Goal: Task Accomplishment & Management: Manage account settings

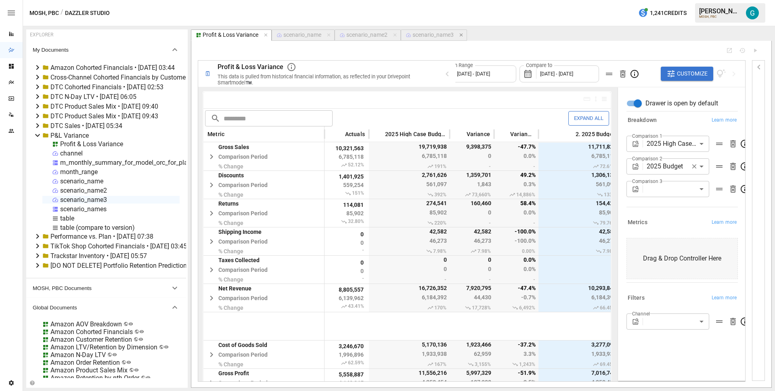
click at [462, 35] on icon "button" at bounding box center [460, 35] width 3 height 3
click at [330, 36] on icon "button" at bounding box center [329, 35] width 6 height 6
click at [332, 33] on icon "button" at bounding box center [332, 35] width 6 height 6
click at [266, 34] on icon "button" at bounding box center [266, 35] width 6 height 6
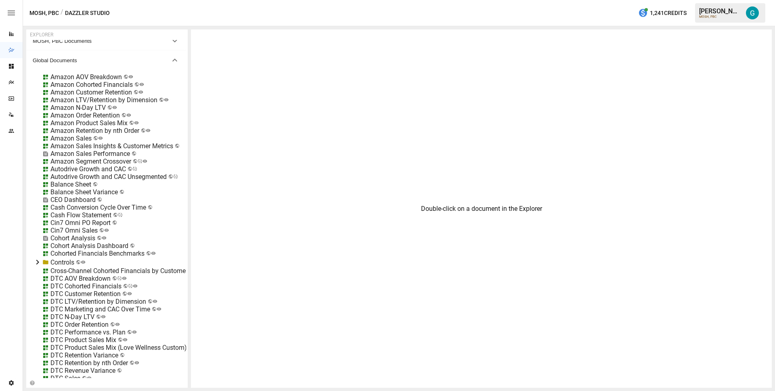
scroll to position [316, 0]
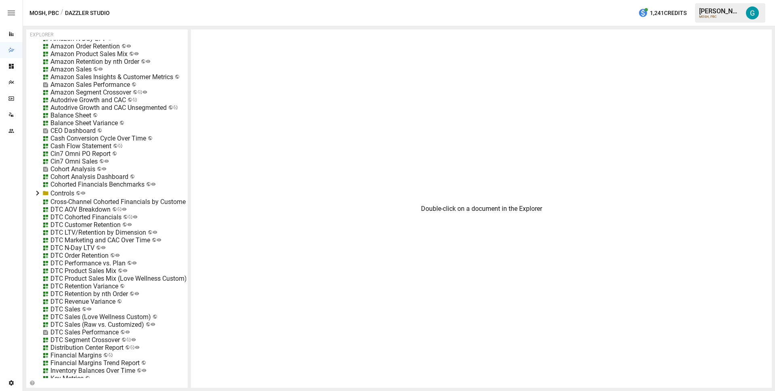
click at [73, 249] on div "DTC N-Day LTV" at bounding box center [72, 248] width 44 height 8
click at [75, 210] on div "DTC AOV Breakdown" at bounding box center [80, 210] width 60 height 8
click at [122, 257] on li "Edit" at bounding box center [111, 254] width 55 height 16
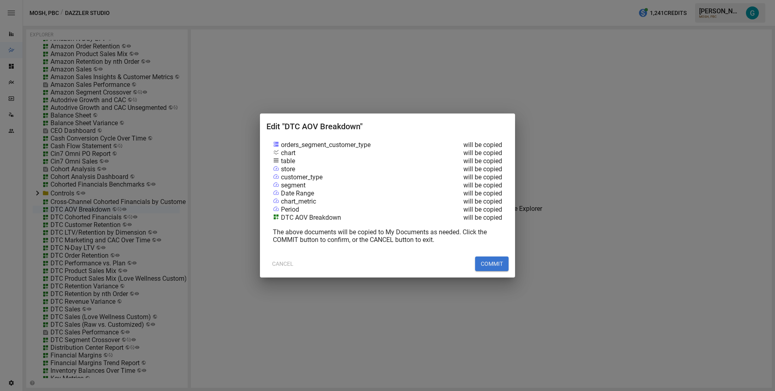
click at [496, 264] on button "COMMIT" at bounding box center [492, 263] width 34 height 15
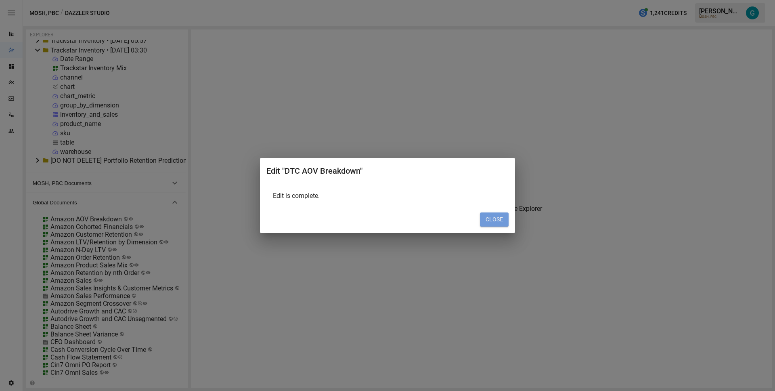
click at [488, 220] on button "CLOSE" at bounding box center [494, 219] width 29 height 15
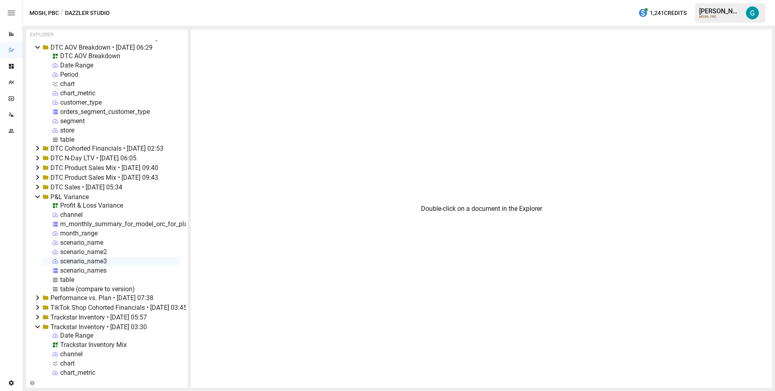
scroll to position [0, 0]
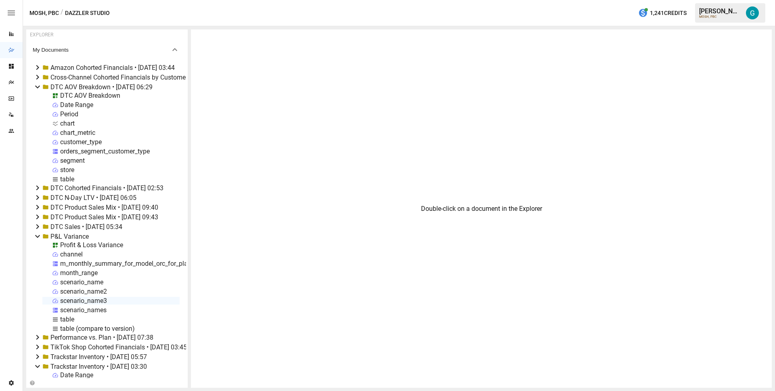
click at [79, 94] on div "DTC AOV Breakdown" at bounding box center [90, 96] width 60 height 8
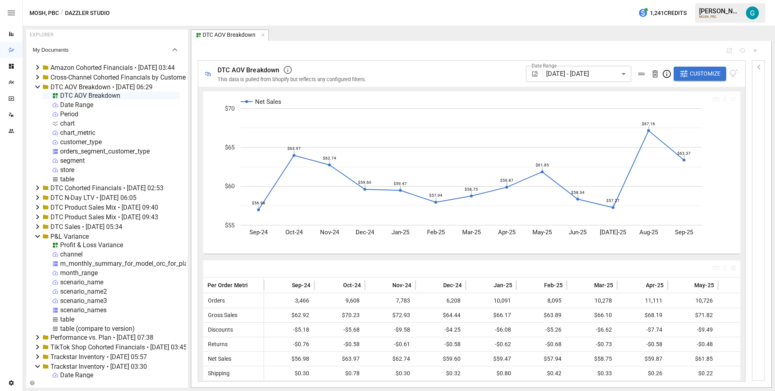
click at [72, 113] on div "Period" at bounding box center [69, 114] width 18 height 8
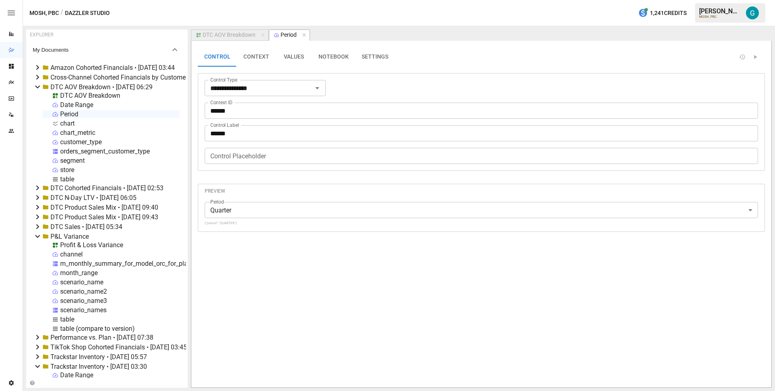
drag, startPoint x: 220, startPoint y: 32, endPoint x: 224, endPoint y: 34, distance: 4.6
click at [220, 32] on div "DTC AOV Breakdown" at bounding box center [229, 34] width 53 height 7
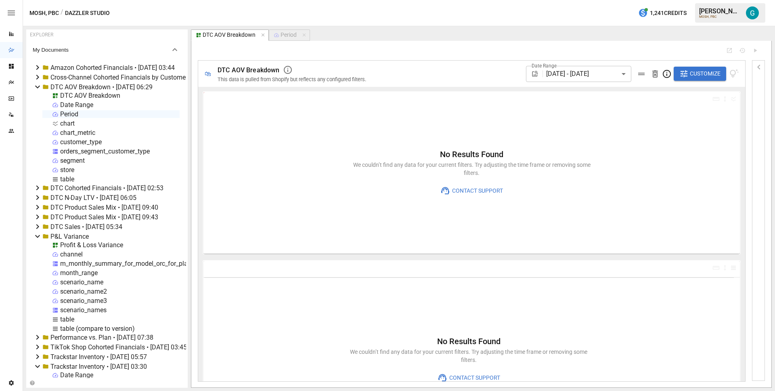
click at [702, 83] on div "Date Range 09/19/2024 - 09/19/2025 ****** ​ Customize" at bounding box center [632, 74] width 213 height 26
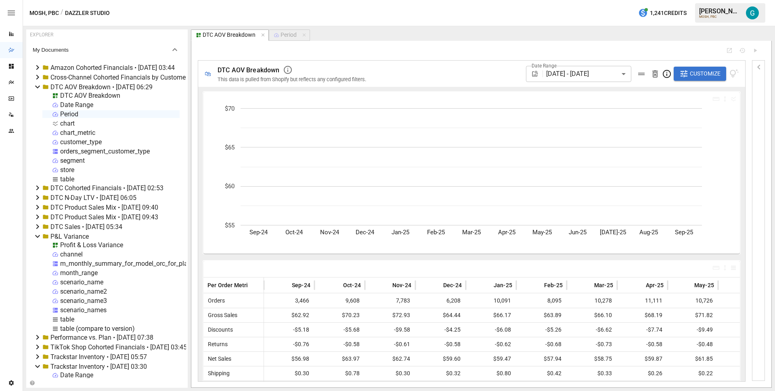
click at [700, 78] on span "Customize" at bounding box center [705, 74] width 31 height 10
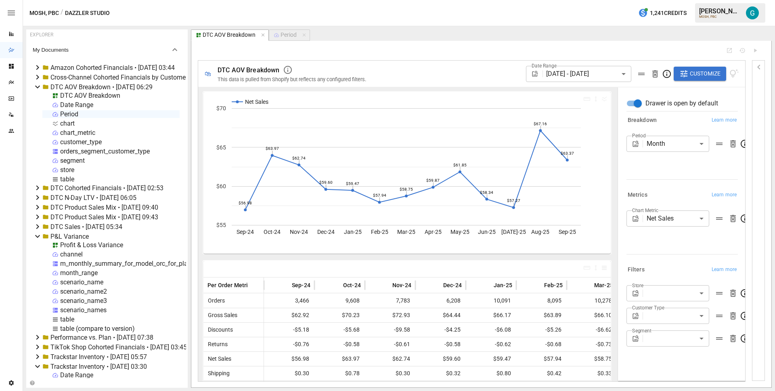
click at [277, 37] on icon "button" at bounding box center [277, 35] width 6 height 6
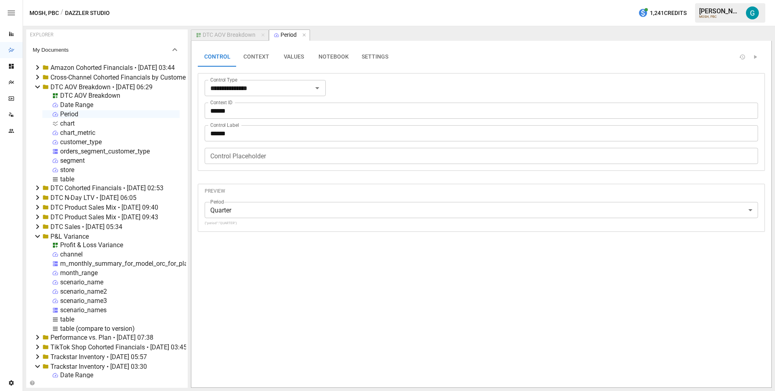
click at [291, 59] on button "VALUES" at bounding box center [294, 56] width 36 height 19
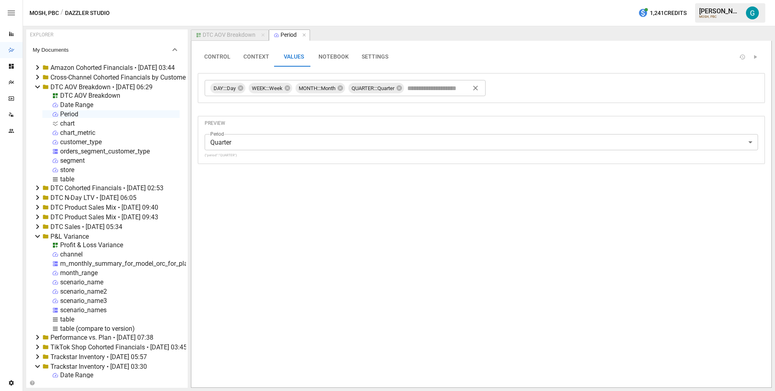
click at [441, 89] on input "text" at bounding box center [440, 88] width 68 height 12
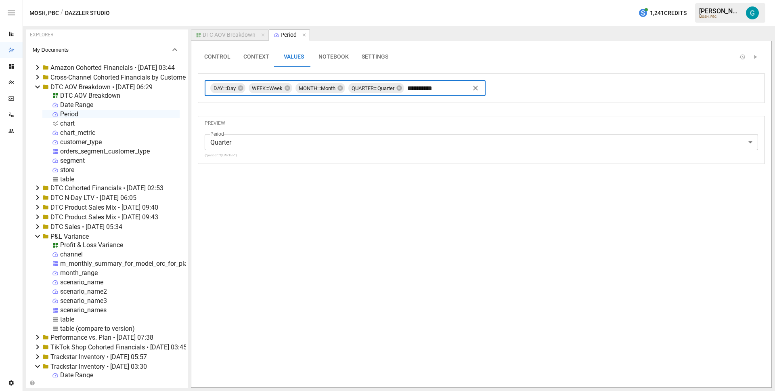
type input "**********"
click at [227, 37] on div "DTC AOV Breakdown" at bounding box center [229, 34] width 53 height 7
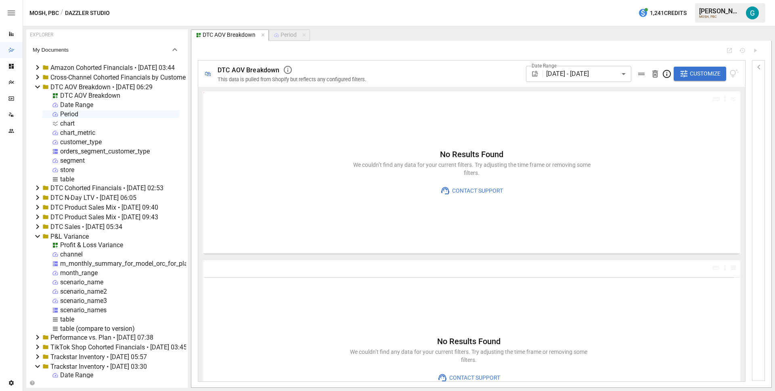
click at [555, 0] on body "Reports Dazzler Studio Dashboards Plans SmartModel ™ Data Sources Team Settings…" at bounding box center [387, 0] width 775 height 0
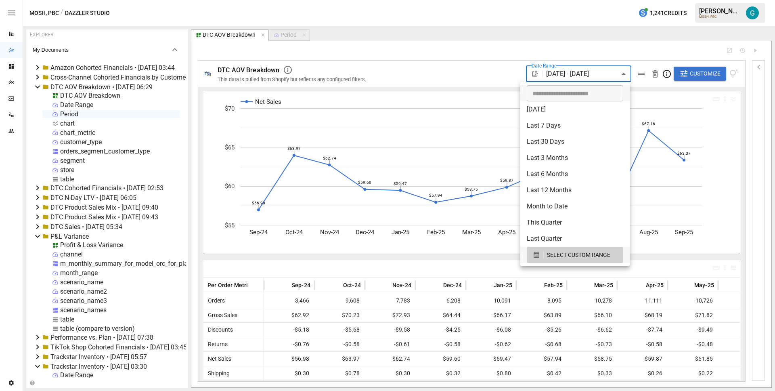
click at [629, 45] on div at bounding box center [387, 195] width 775 height 391
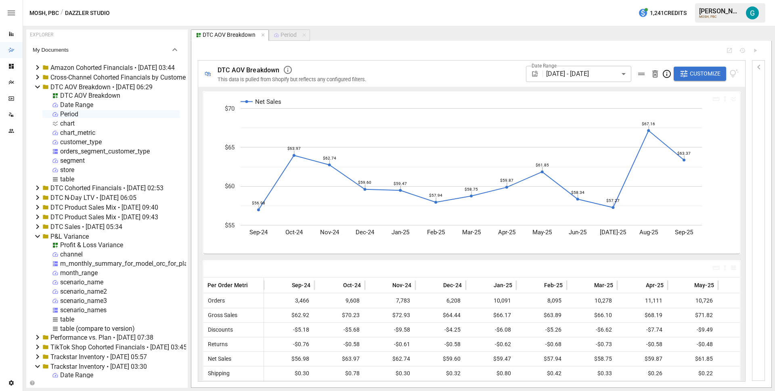
click at [692, 66] on div "Date Range 09/19/2024 - 09/19/2025 ****** ​ Customize" at bounding box center [632, 74] width 213 height 26
click at [694, 69] on span "Customize" at bounding box center [705, 74] width 31 height 10
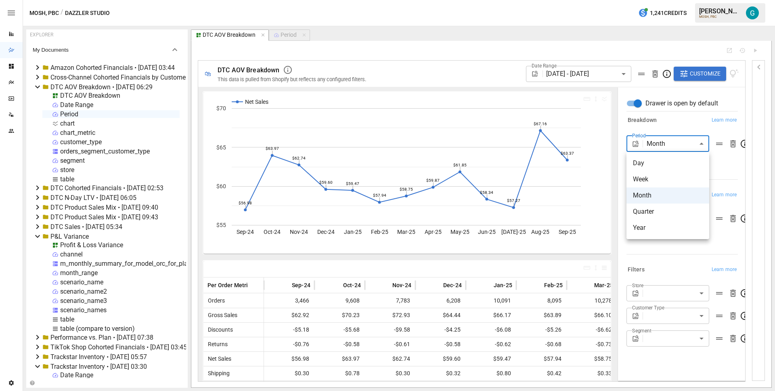
click at [682, 0] on body "Reports Dazzler Studio Dashboards Plans SmartModel ™ Data Sources Team Settings…" at bounding box center [387, 0] width 775 height 0
click at [682, 229] on span "Year" at bounding box center [668, 228] width 70 height 10
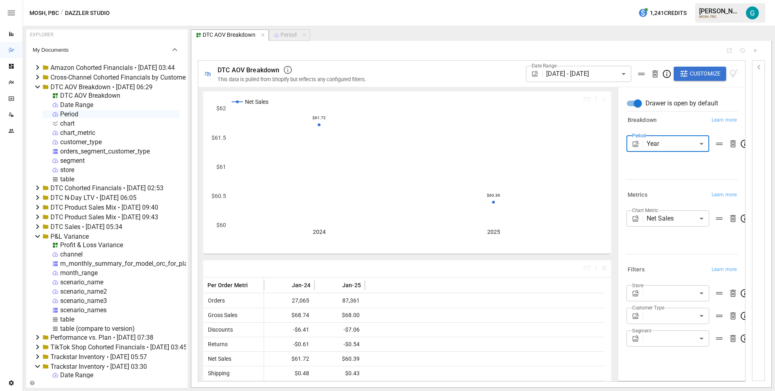
click at [623, 44] on div "🛍 DTC AOV Breakdown This data is pulled from Shopify but reflects any configure…" at bounding box center [481, 214] width 580 height 346
click at [85, 96] on div "DTC AOV Breakdown" at bounding box center [90, 96] width 60 height 8
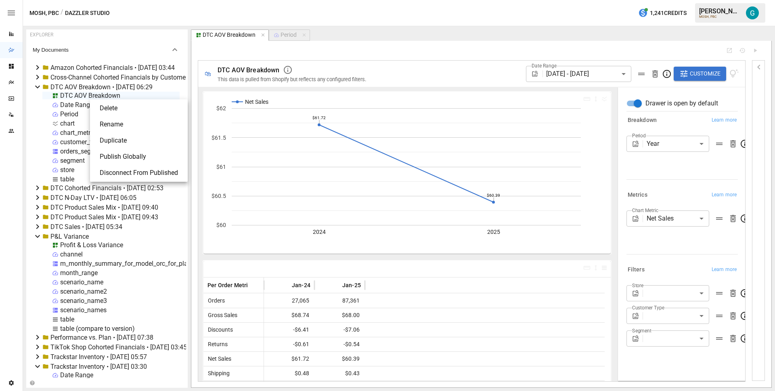
click at [127, 159] on li "Publish Globally" at bounding box center [138, 157] width 91 height 16
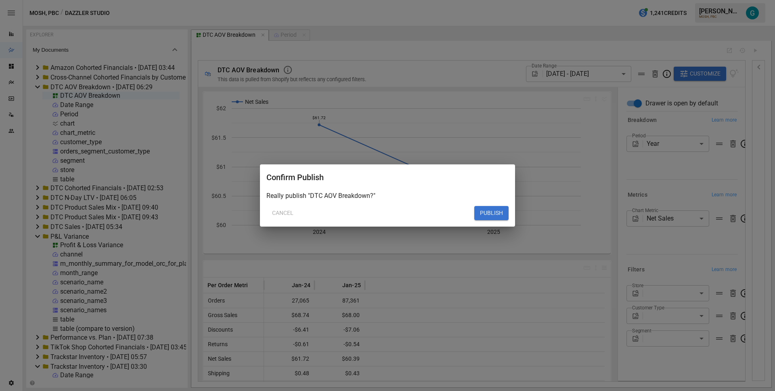
click at [488, 216] on button "PUBLISH" at bounding box center [491, 213] width 34 height 15
click at [481, 212] on button "PUBLISH" at bounding box center [491, 213] width 34 height 15
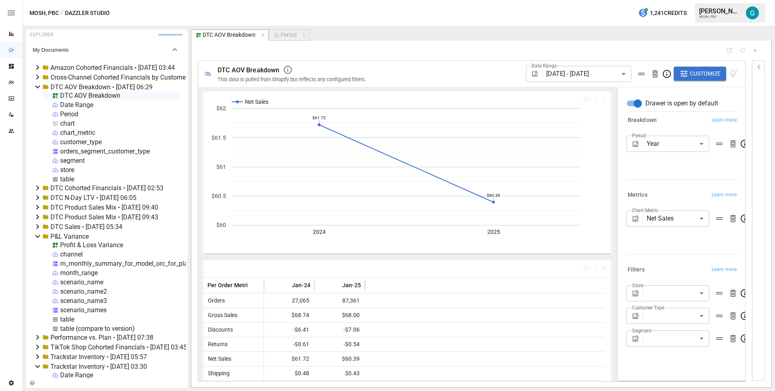
type input "*****"
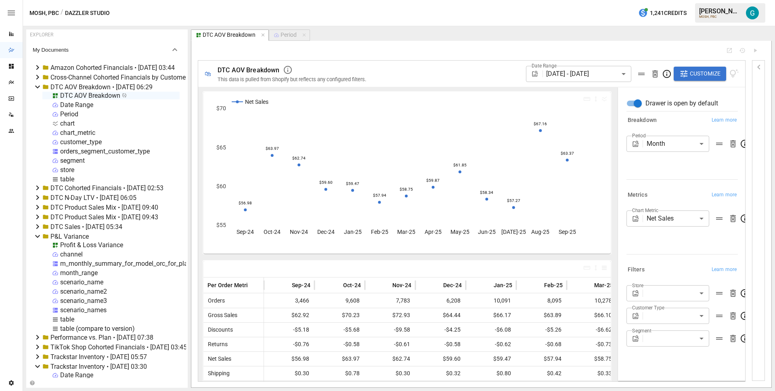
click at [80, 88] on div "DTC AOV Breakdown • 2025-09-19 06:29" at bounding box center [101, 87] width 102 height 8
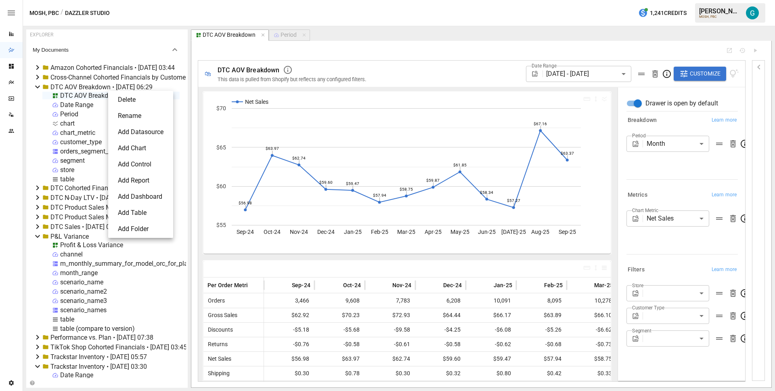
click at [139, 104] on li "Delete" at bounding box center [140, 100] width 59 height 16
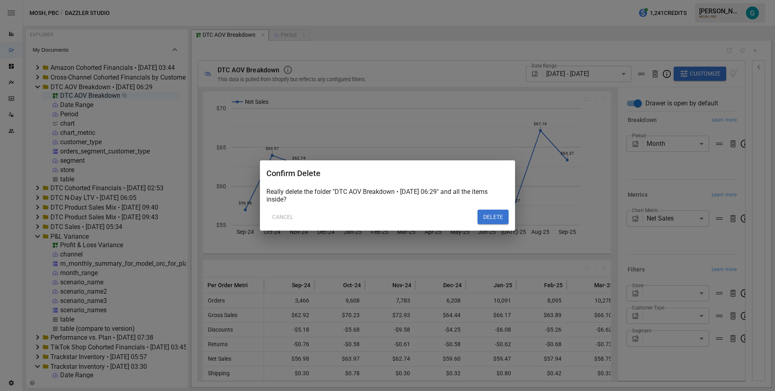
click at [495, 217] on button "DELETE" at bounding box center [493, 217] width 31 height 15
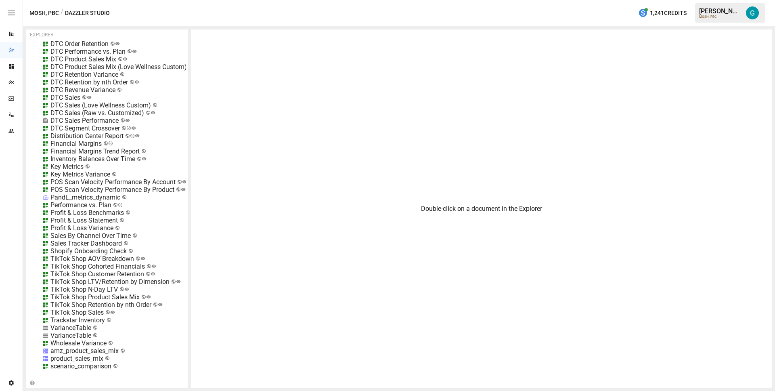
scroll to position [414, 0]
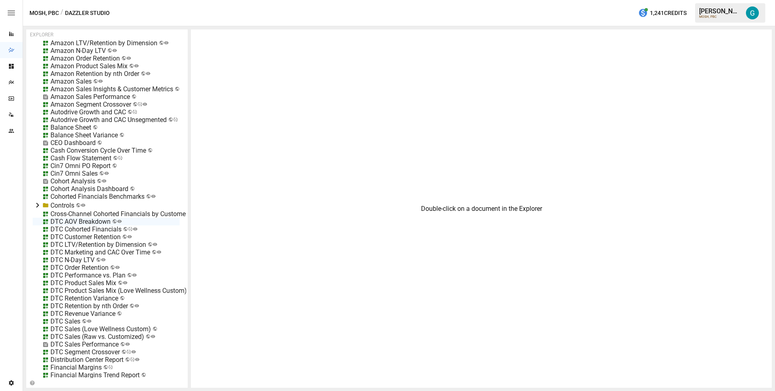
click at [78, 94] on div "Amazon Sales Performance" at bounding box center [90, 97] width 80 height 8
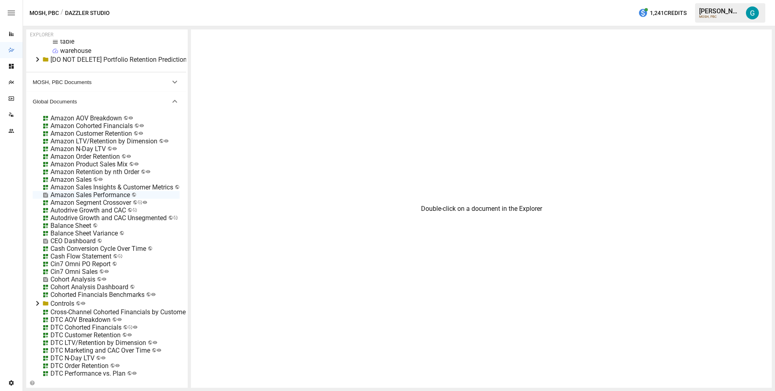
scroll to position [303, 0]
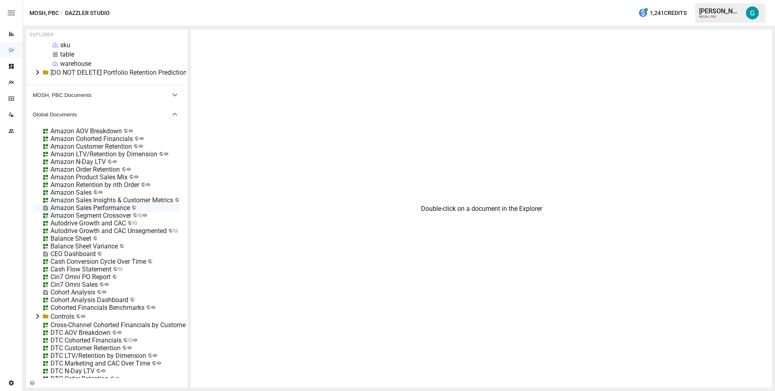
click at [84, 131] on div "Amazon AOV Breakdown" at bounding box center [85, 131] width 71 height 8
click at [113, 174] on li "Edit" at bounding box center [117, 176] width 55 height 16
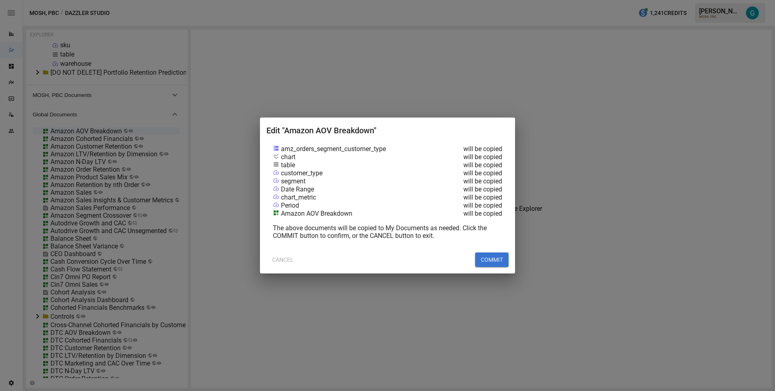
click at [496, 259] on button "COMMIT" at bounding box center [492, 259] width 34 height 15
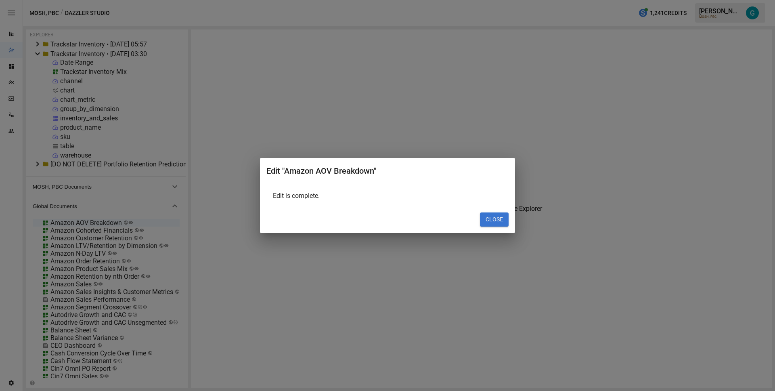
click at [497, 217] on button "CLOSE" at bounding box center [494, 219] width 29 height 15
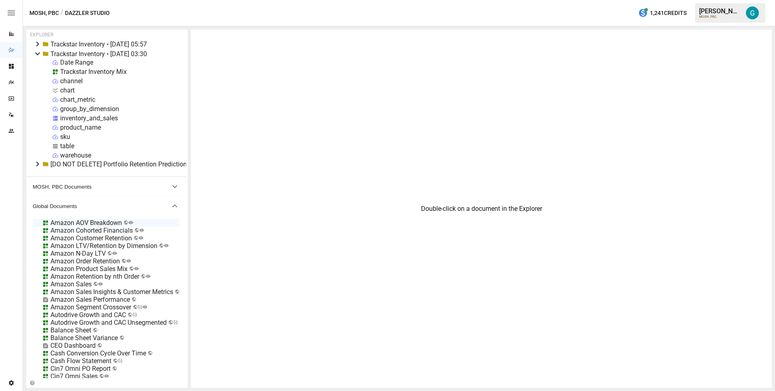
scroll to position [0, 0]
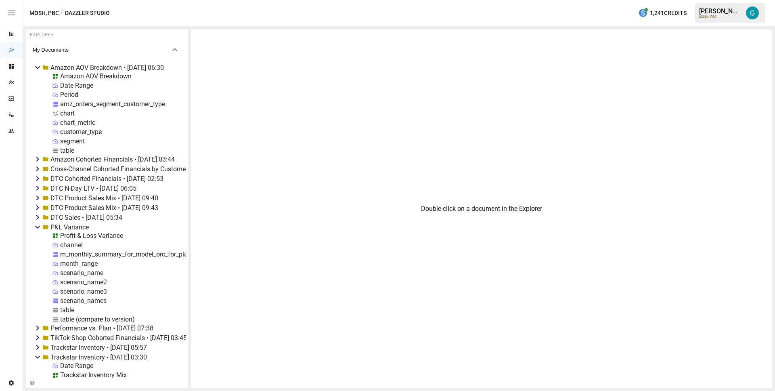
click at [100, 76] on div "Amazon AOV Breakdown" at bounding box center [95, 76] width 71 height 8
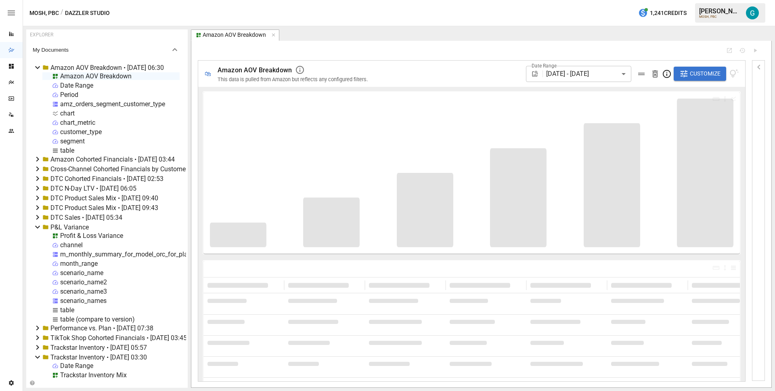
click at [699, 70] on span "Customize" at bounding box center [705, 74] width 31 height 10
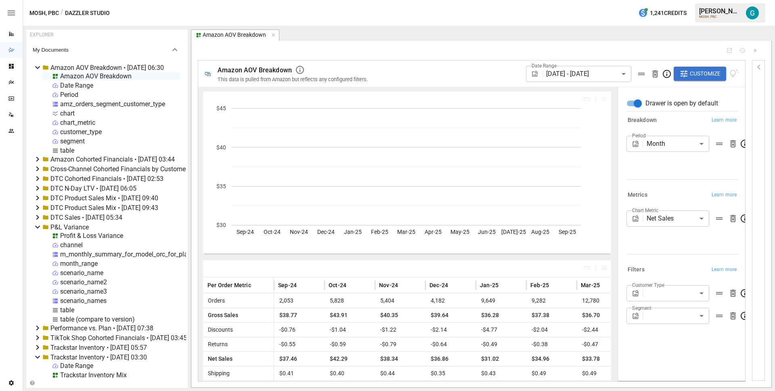
click at [682, 0] on body "Reports Dazzler Studio Dashboards Plans SmartModel ™ Data Sources Team Settings…" at bounding box center [387, 0] width 775 height 0
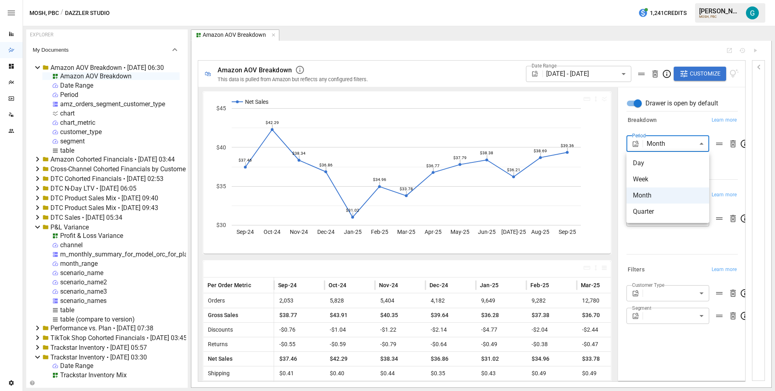
click at [682, 129] on div at bounding box center [387, 195] width 775 height 391
click at [74, 93] on div "Period" at bounding box center [69, 95] width 18 height 8
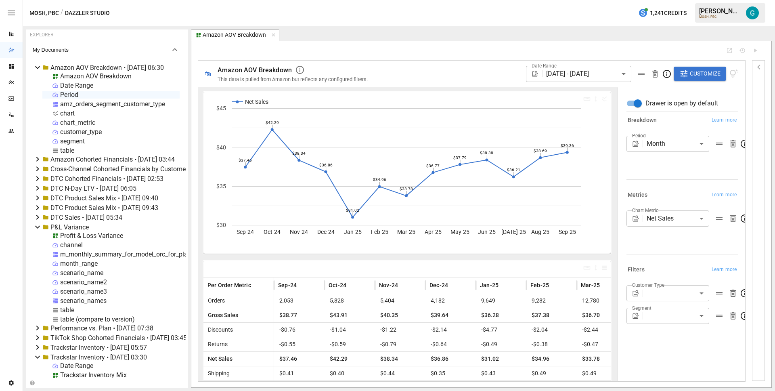
click at [74, 93] on div "Period" at bounding box center [69, 95] width 18 height 8
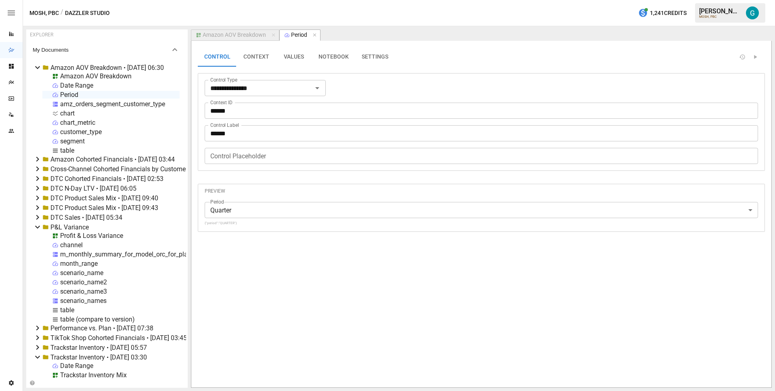
click at [295, 56] on button "VALUES" at bounding box center [294, 56] width 36 height 19
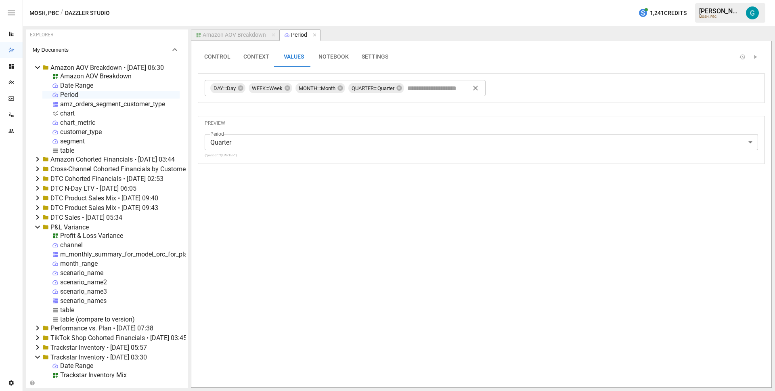
click at [455, 91] on input "text" at bounding box center [440, 88] width 68 height 12
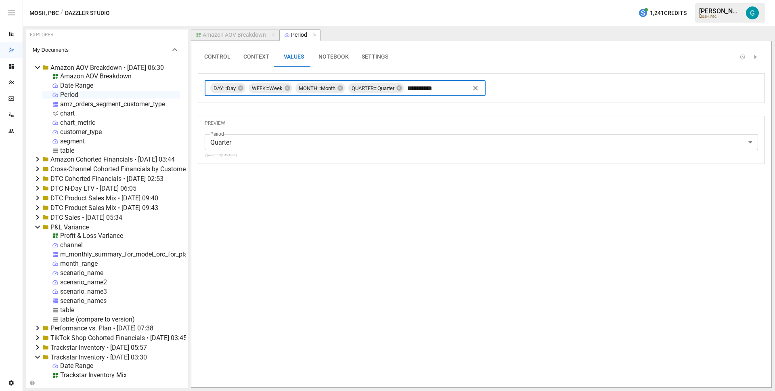
type input "**********"
click at [315, 36] on icon "button" at bounding box center [315, 35] width 6 height 6
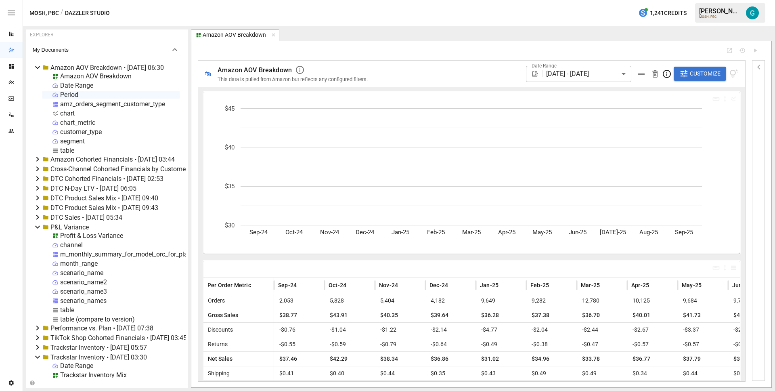
click at [691, 72] on span "Customize" at bounding box center [705, 74] width 31 height 10
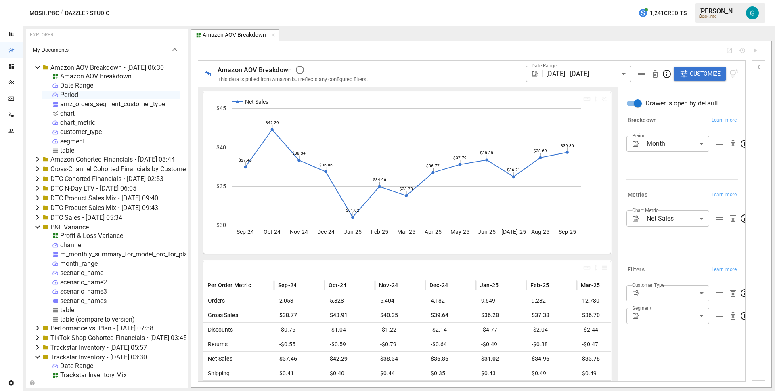
click at [687, 0] on body "Reports Dazzler Studio Dashboards Plans SmartModel ™ Data Sources Team Settings…" at bounding box center [387, 0] width 775 height 0
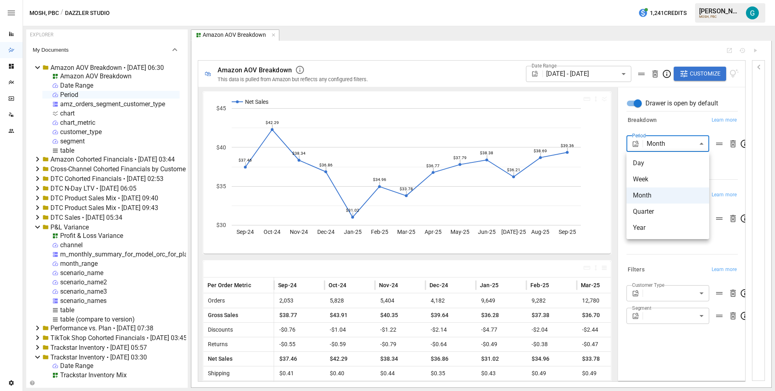
click at [675, 224] on span "Year" at bounding box center [668, 228] width 70 height 10
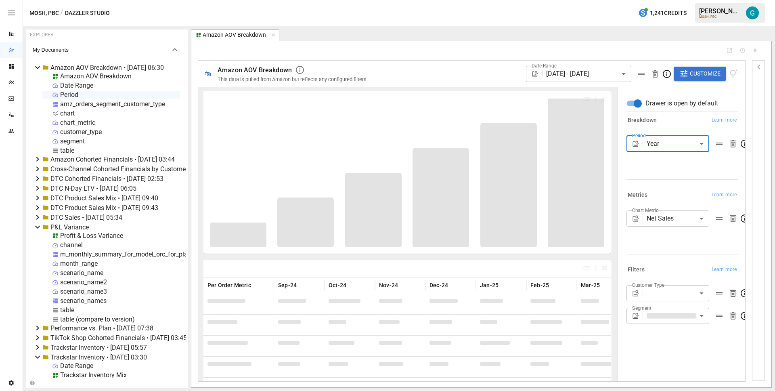
click at [679, 169] on div "Period Year **** ​" at bounding box center [682, 156] width 111 height 40
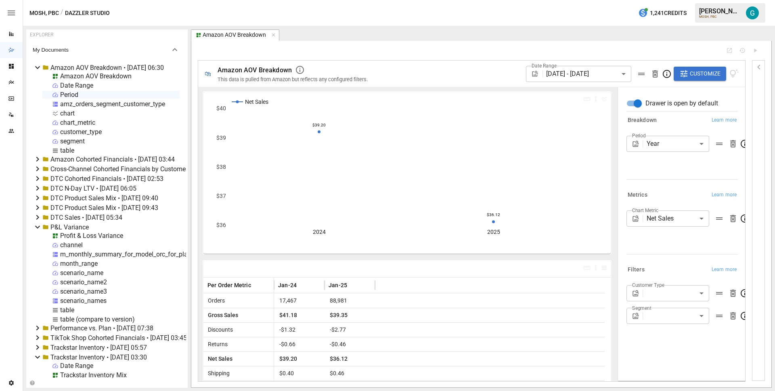
click at [95, 75] on div "Amazon AOV Breakdown" at bounding box center [95, 76] width 71 height 8
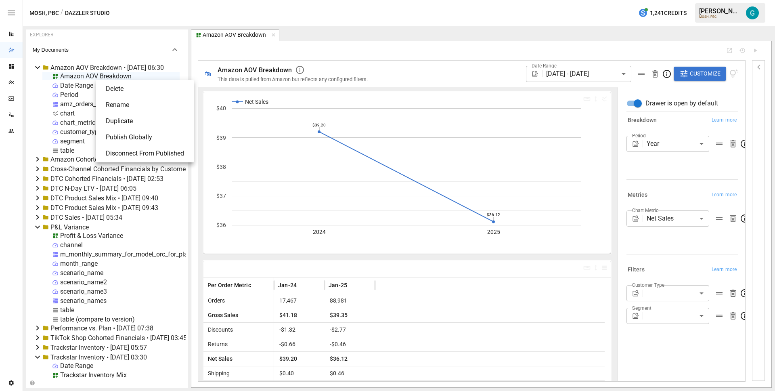
click at [138, 137] on li "Publish Globally" at bounding box center [144, 137] width 91 height 16
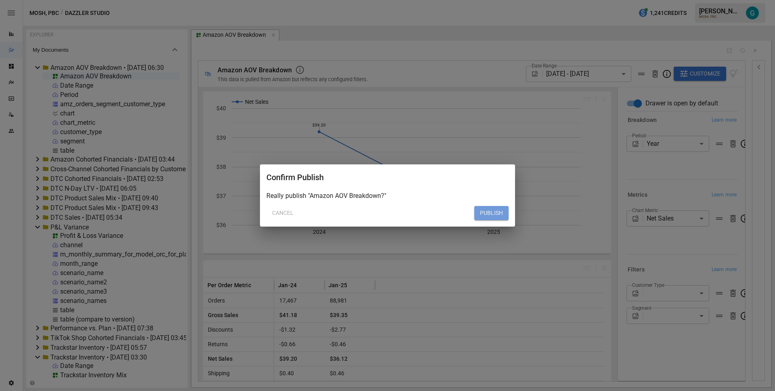
click at [493, 214] on button "PUBLISH" at bounding box center [491, 213] width 34 height 15
click at [504, 213] on button "PUBLISH" at bounding box center [491, 213] width 34 height 15
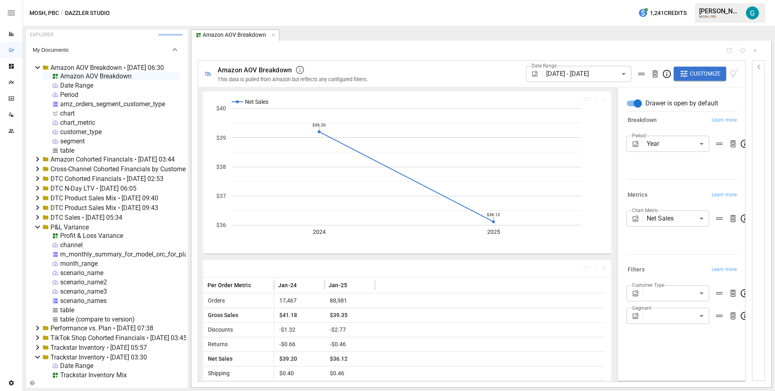
type input "*****"
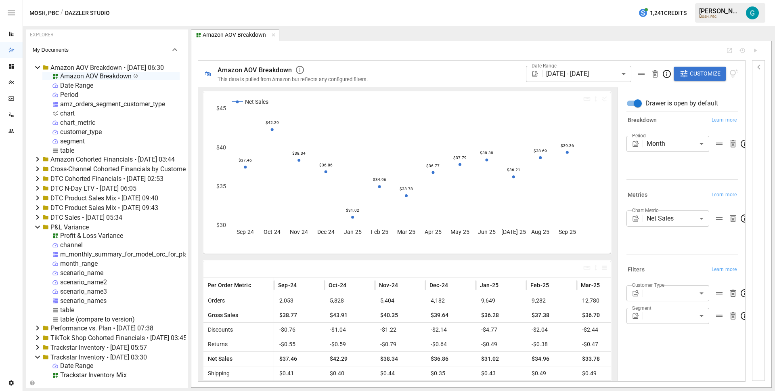
click at [92, 0] on body "Reports Dazzler Studio Dashboards Plans SmartModel ™ Data Sources Team Settings…" at bounding box center [387, 0] width 775 height 0
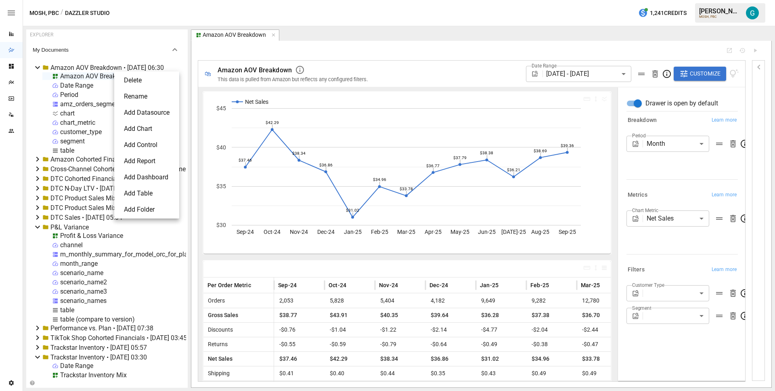
click at [134, 82] on li "Delete" at bounding box center [146, 80] width 59 height 16
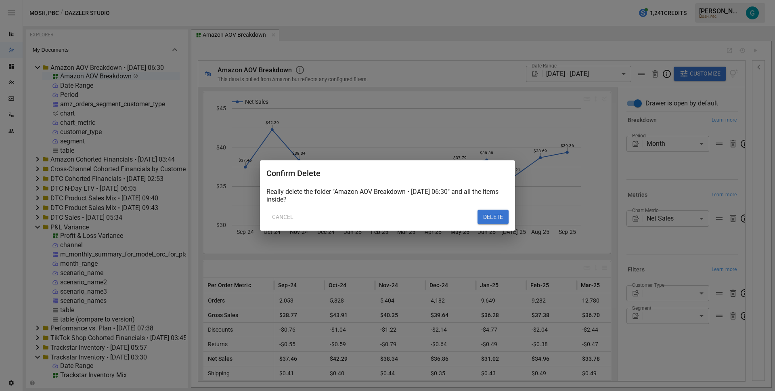
click at [495, 217] on button "DELETE" at bounding box center [493, 217] width 31 height 15
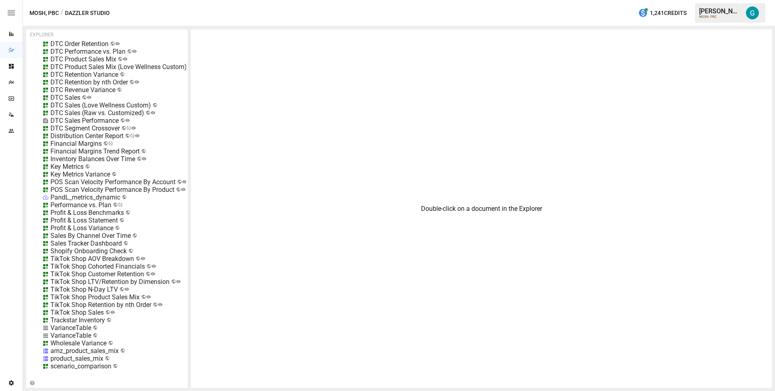
scroll to position [644, 0]
click at [80, 255] on div "TikTok Shop AOV Breakdown" at bounding box center [92, 259] width 84 height 8
click at [119, 300] on li "Edit" at bounding box center [122, 298] width 55 height 16
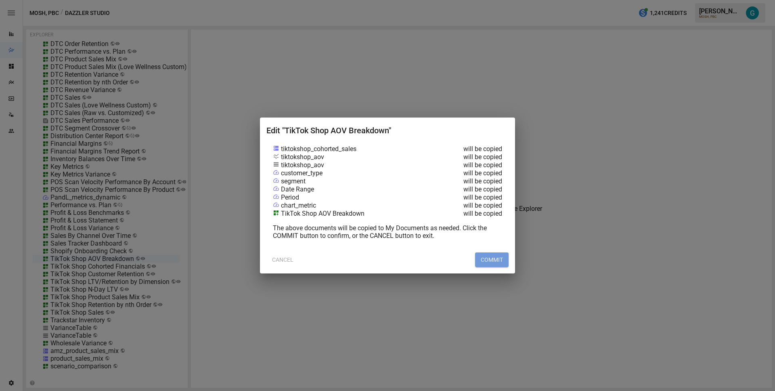
click at [501, 256] on button "COMMIT" at bounding box center [492, 259] width 34 height 15
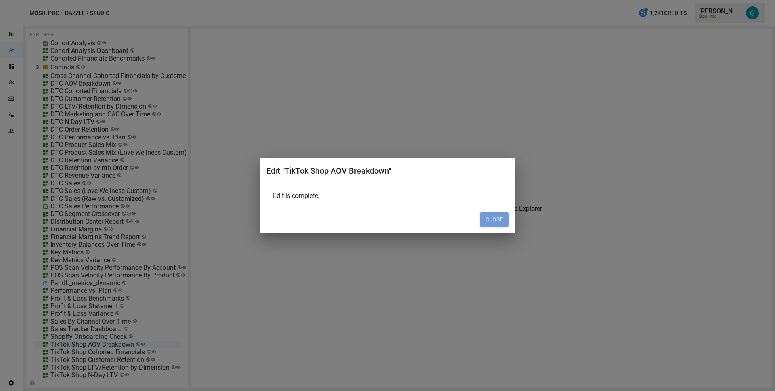
click at [493, 220] on button "CLOSE" at bounding box center [494, 219] width 29 height 15
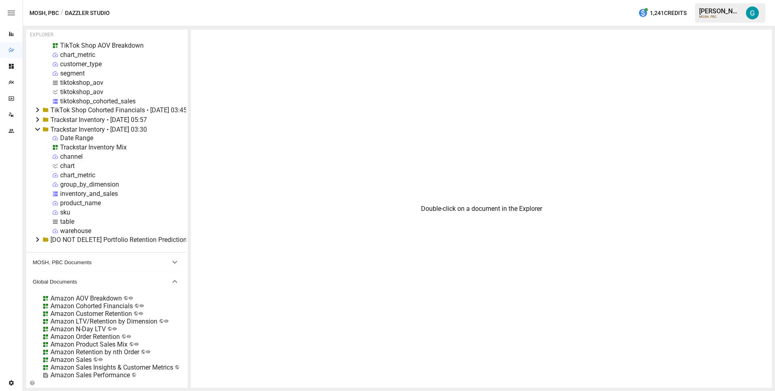
scroll to position [128, 0]
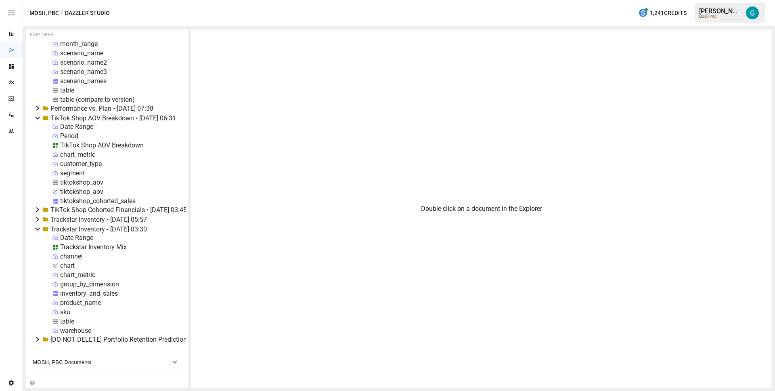
click at [71, 133] on div "Period" at bounding box center [69, 136] width 18 height 8
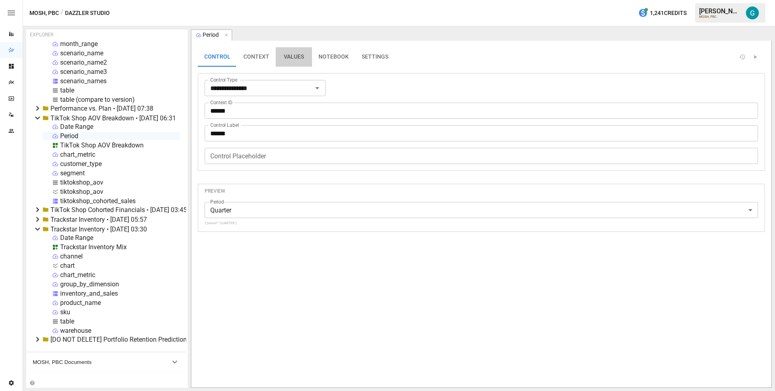
click at [287, 59] on button "VALUES" at bounding box center [294, 56] width 36 height 19
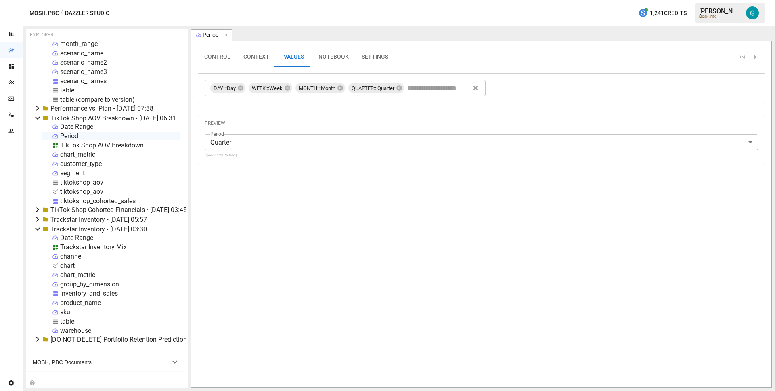
click at [426, 92] on input "text" at bounding box center [440, 88] width 68 height 12
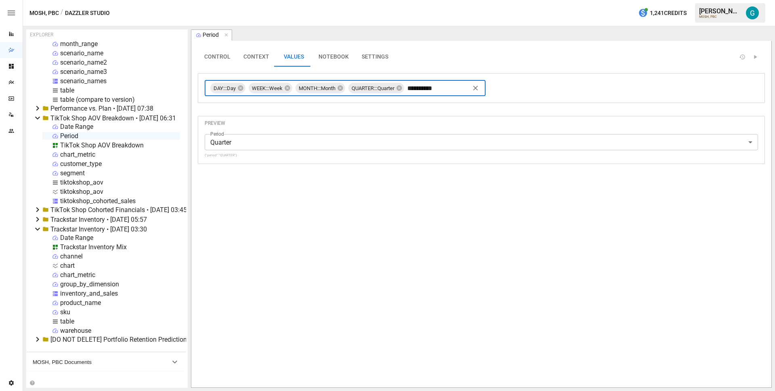
type input "**********"
click at [122, 146] on div "TikTok Shop AOV Breakdown" at bounding box center [102, 145] width 84 height 8
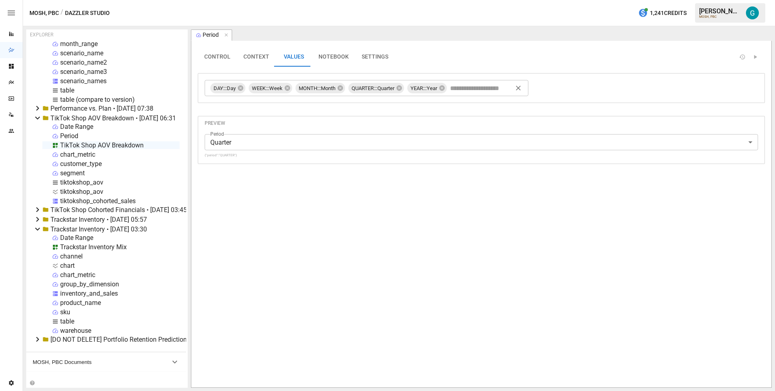
click at [122, 146] on div "TikTok Shop AOV Breakdown" at bounding box center [102, 145] width 84 height 8
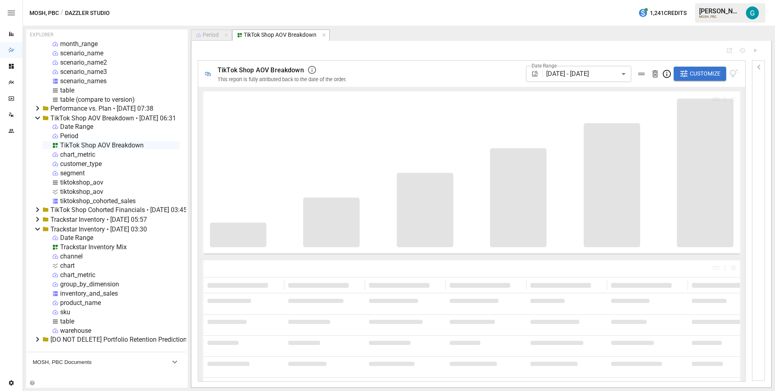
click at [696, 71] on span "Customize" at bounding box center [705, 74] width 31 height 10
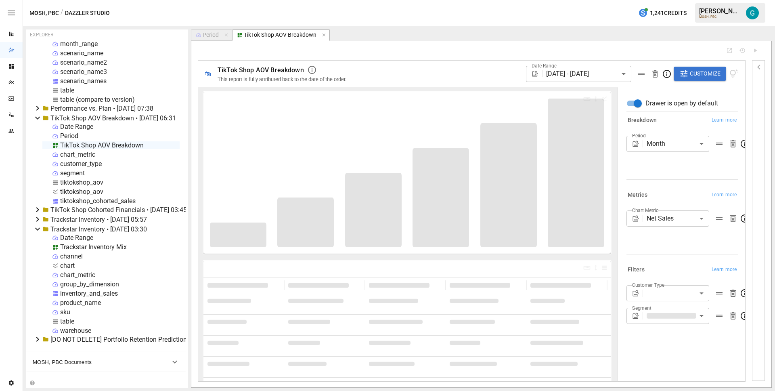
click at [669, 0] on body "Reports Dazzler Studio Dashboards Plans SmartModel ™ Data Sources Team Settings…" at bounding box center [387, 0] width 775 height 0
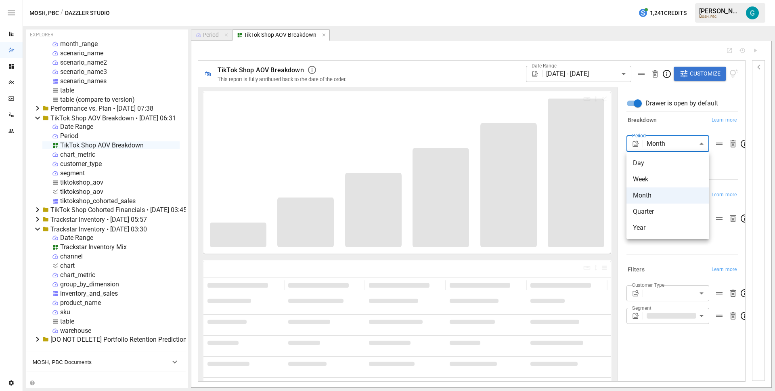
click at [664, 221] on li "Year" at bounding box center [668, 228] width 83 height 16
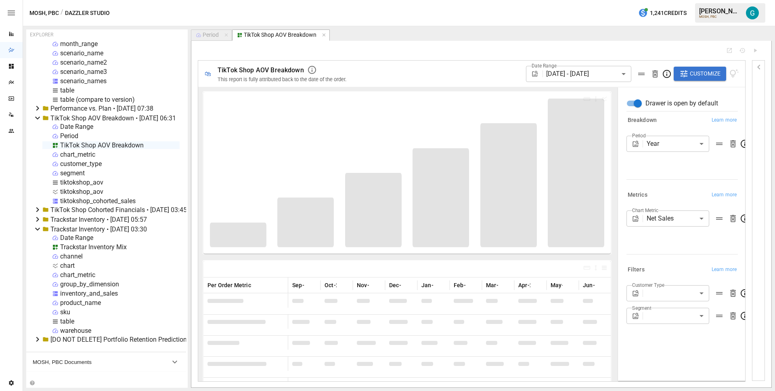
click at [661, 169] on div "Period Year **** ​" at bounding box center [682, 156] width 111 height 40
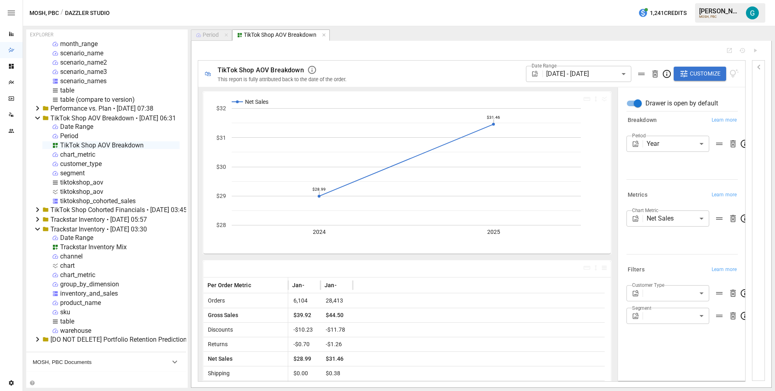
click at [111, 143] on div "TikTok Shop AOV Breakdown" at bounding box center [102, 145] width 84 height 8
click at [160, 199] on li "Publish Globally" at bounding box center [150, 206] width 91 height 16
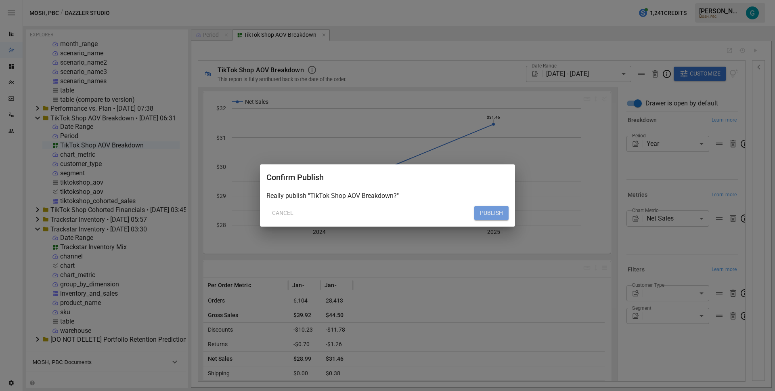
click at [492, 210] on button "PUBLISH" at bounding box center [491, 213] width 34 height 15
click at [488, 208] on button "PUBLISH" at bounding box center [491, 213] width 34 height 15
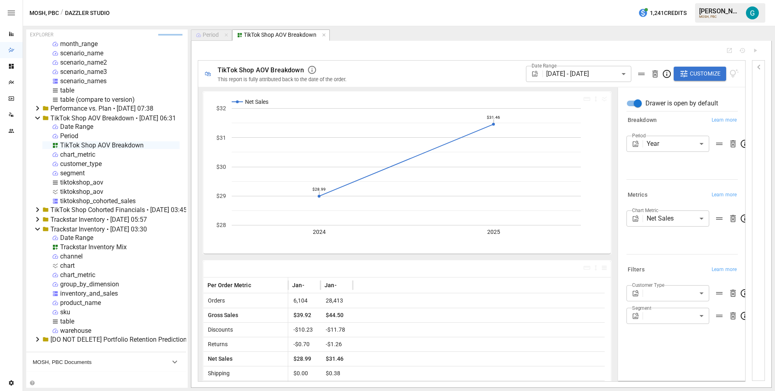
type input "*****"
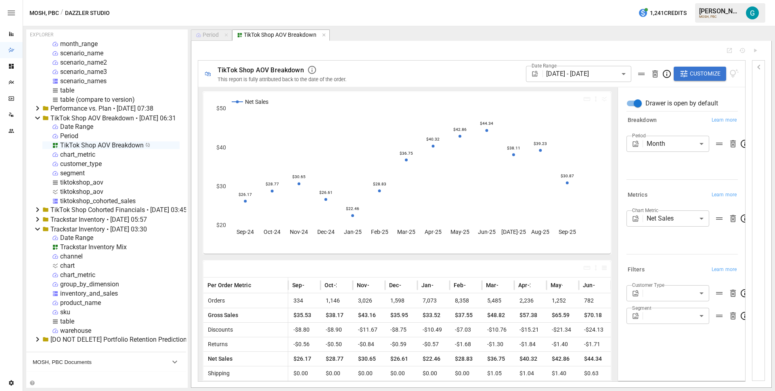
click at [402, 15] on div "MOSH, PBC / Dazzler Studio 1,241 Credits Gavin A. MOSH, PBC" at bounding box center [399, 13] width 752 height 26
click at [70, 117] on div "TikTok Shop AOV Breakdown • 2025-09-19 06:31" at bounding box center [113, 118] width 126 height 8
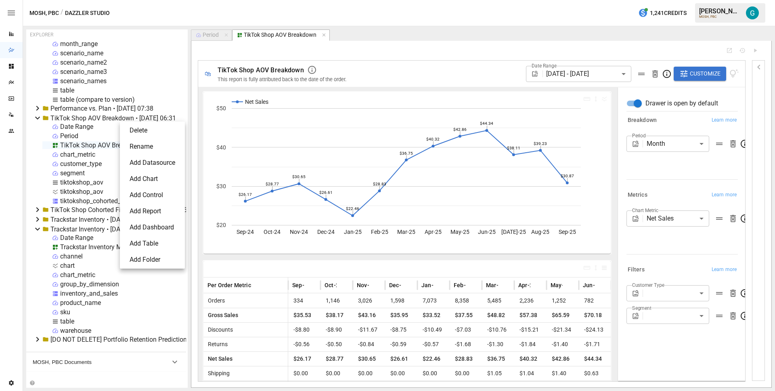
click at [155, 130] on li "Delete" at bounding box center [152, 130] width 59 height 16
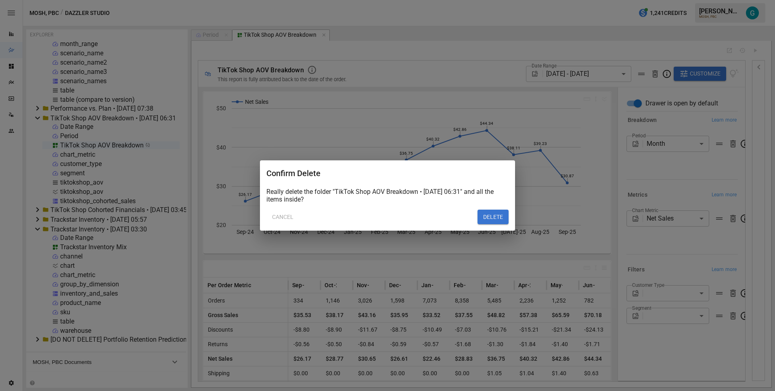
click at [492, 216] on button "DELETE" at bounding box center [493, 217] width 31 height 15
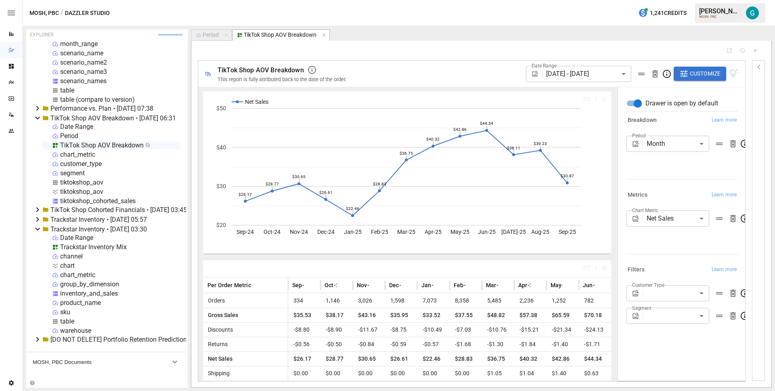
click at [447, 13] on div "MOSH, PBC / Dazzler Studio 1,241 Credits Gavin A. MOSH, PBC" at bounding box center [399, 13] width 752 height 26
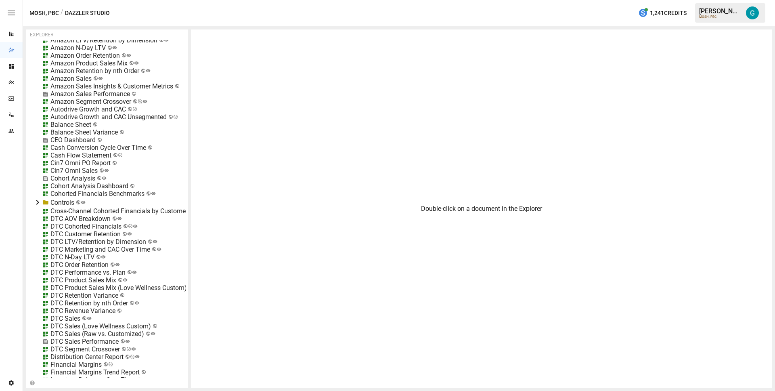
scroll to position [314, 0]
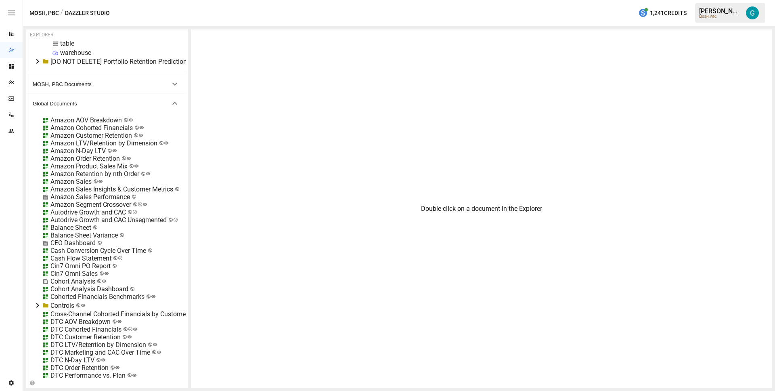
click at [77, 119] on div "Amazon AOV Breakdown" at bounding box center [85, 120] width 71 height 8
click at [103, 170] on li "Edit" at bounding box center [117, 165] width 55 height 16
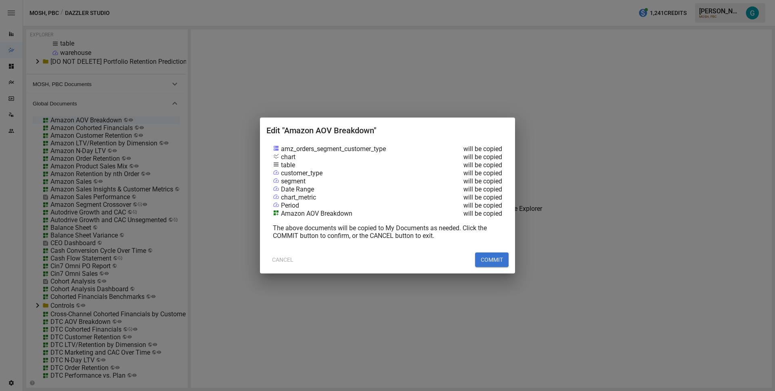
click at [493, 253] on button "COMMIT" at bounding box center [492, 259] width 34 height 15
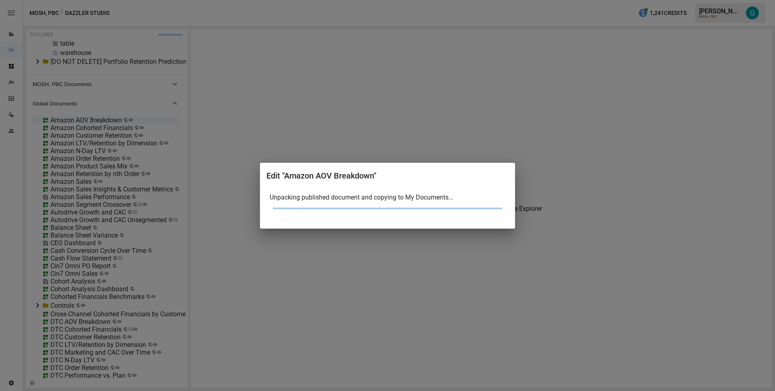
click at [494, 254] on div "Edit "Amazon AOV Breakdown" Unpacking published document and copying to My Docu…" at bounding box center [387, 195] width 775 height 391
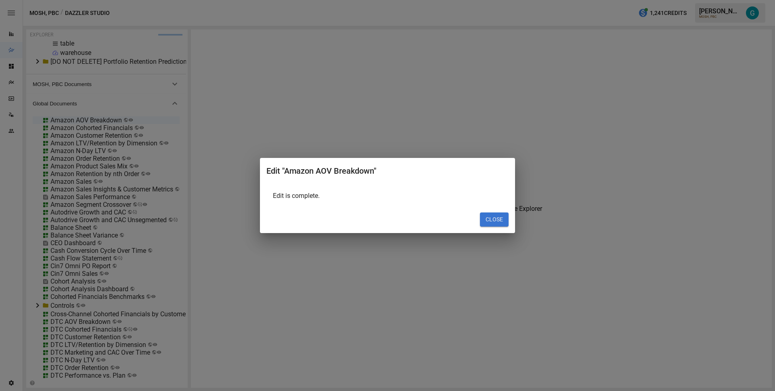
click at [483, 216] on button "CLOSE" at bounding box center [494, 219] width 29 height 15
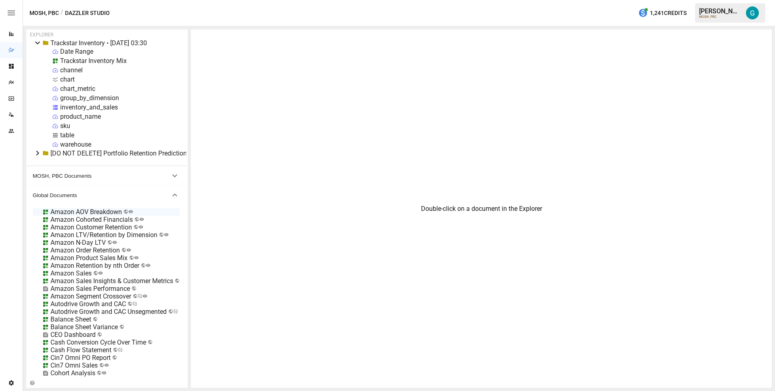
scroll to position [0, 0]
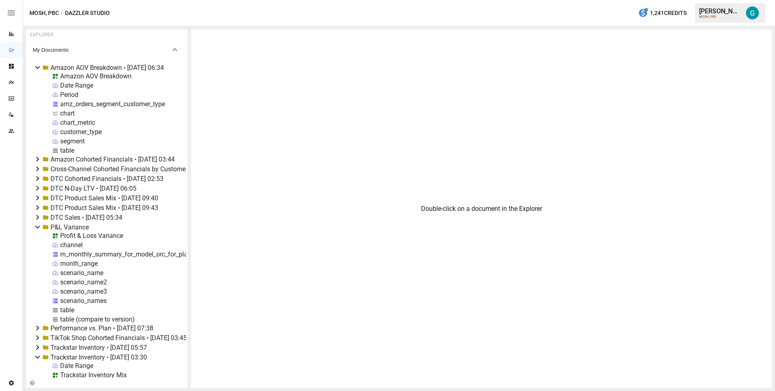
click at [105, 76] on div "Amazon AOV Breakdown" at bounding box center [95, 76] width 71 height 8
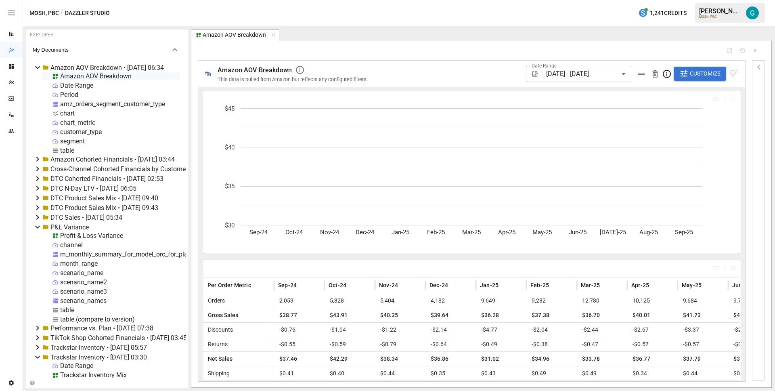
click at [69, 149] on div "table" at bounding box center [67, 151] width 14 height 8
select select "**********"
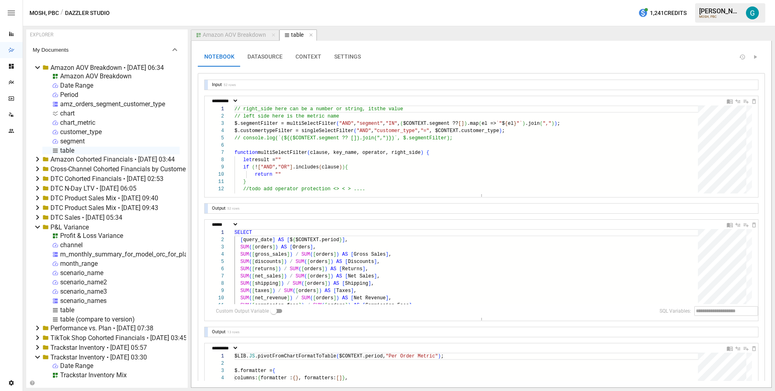
click at [245, 34] on div "Amazon AOV Breakdown" at bounding box center [234, 34] width 63 height 7
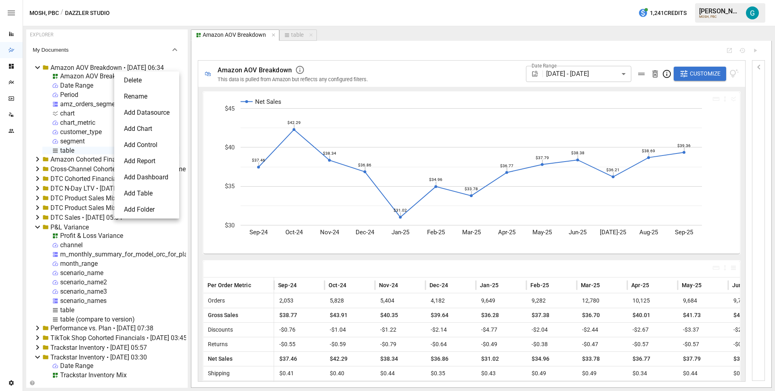
click at [135, 80] on li "Delete" at bounding box center [146, 80] width 59 height 16
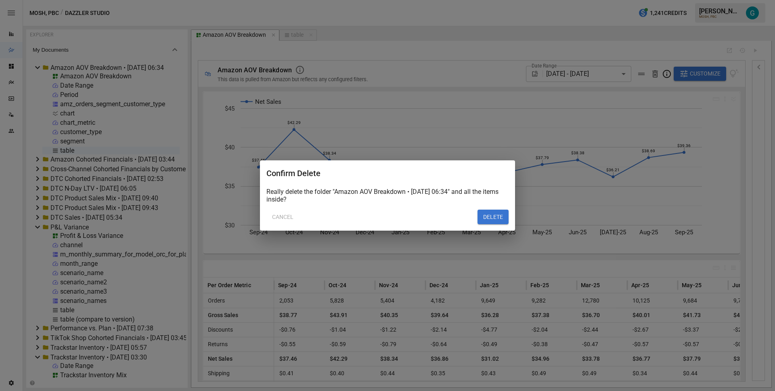
click at [487, 215] on button "DELETE" at bounding box center [493, 217] width 31 height 15
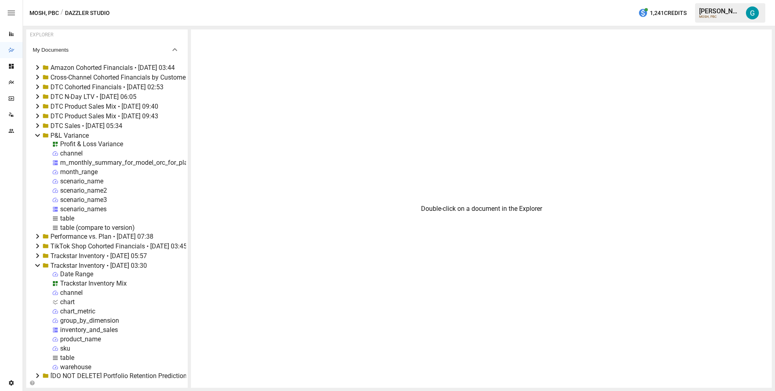
click at [85, 143] on div "Profit & Loss Variance" at bounding box center [91, 144] width 63 height 8
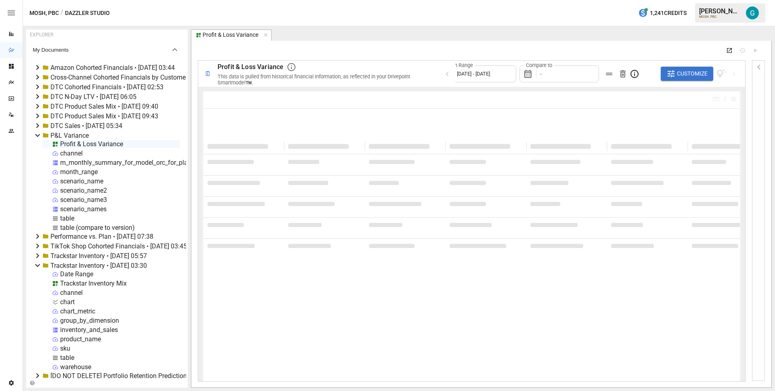
click at [730, 51] on icon "Open Report" at bounding box center [729, 50] width 6 height 6
type input "**********"
